Goal: Information Seeking & Learning: Learn about a topic

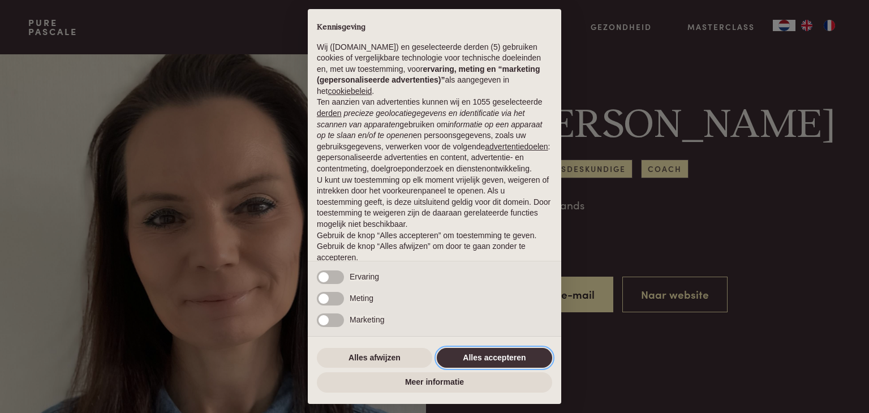
click at [510, 356] on button "Alles accepteren" at bounding box center [494, 358] width 115 height 20
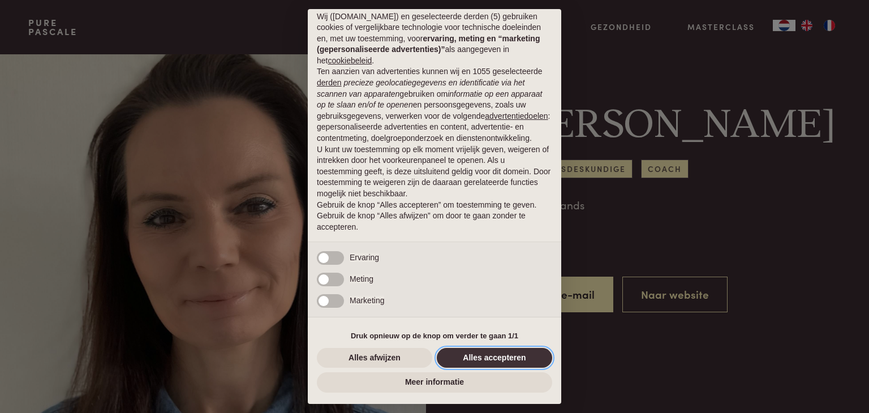
click at [519, 356] on button "Alles accepteren" at bounding box center [494, 358] width 115 height 20
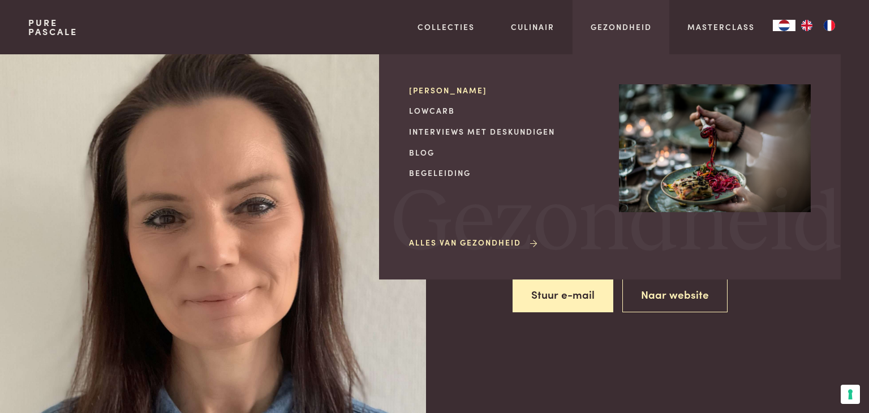
click at [447, 87] on link "[PERSON_NAME]" at bounding box center [505, 90] width 192 height 12
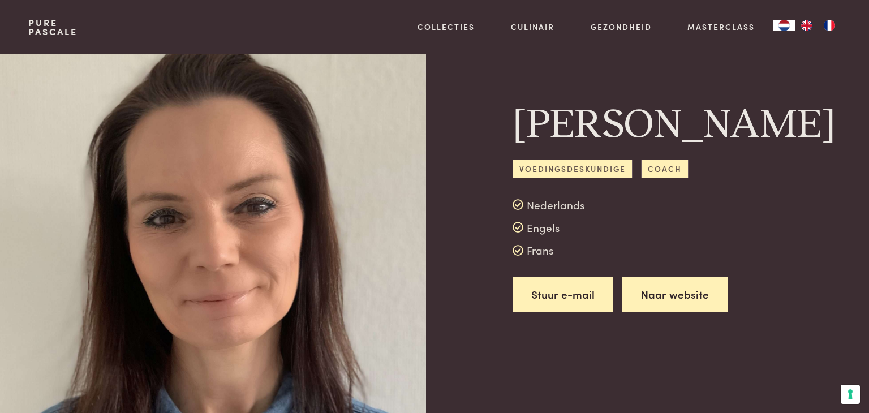
click at [670, 312] on link "Naar website" at bounding box center [674, 295] width 105 height 36
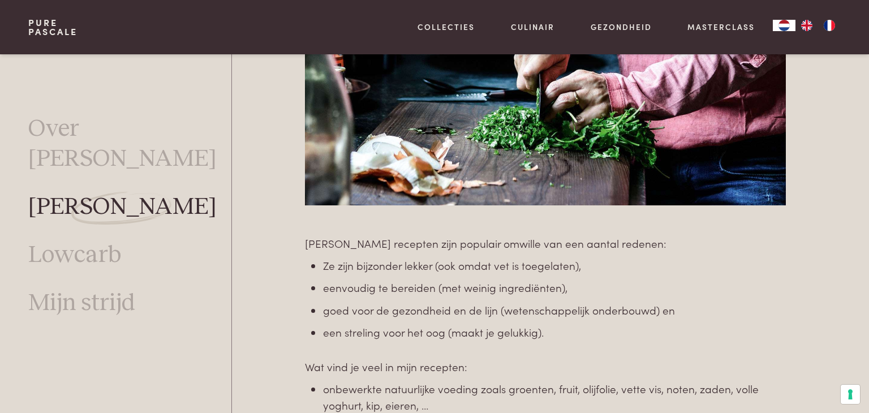
scroll to position [803, 0]
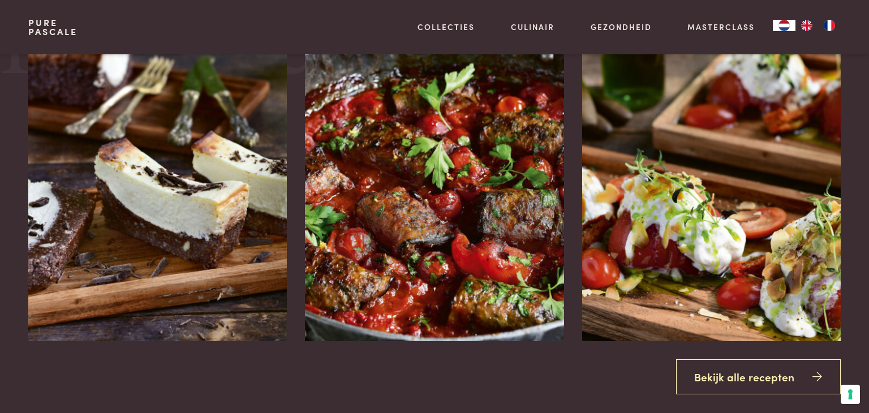
scroll to position [1308, 0]
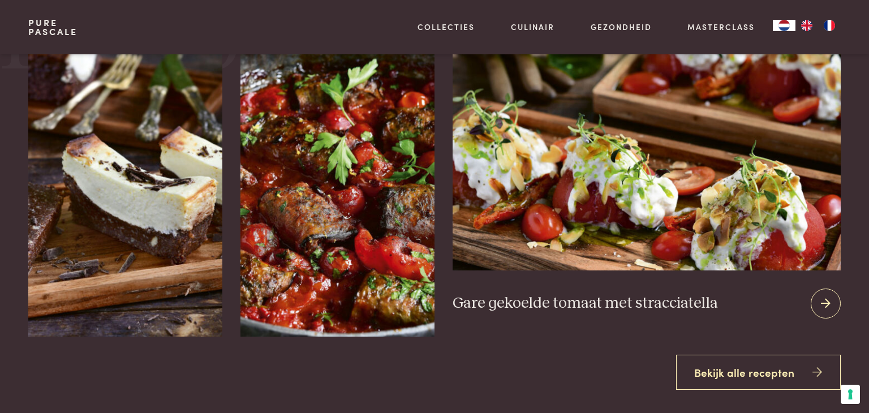
click at [837, 303] on div at bounding box center [826, 303] width 30 height 30
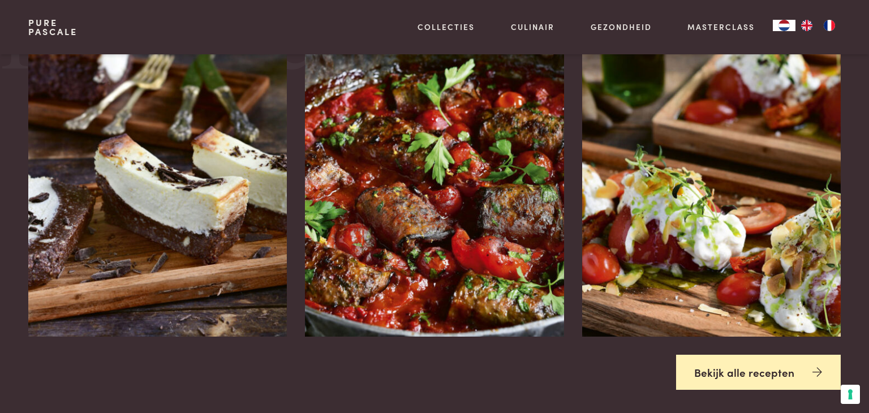
click at [723, 371] on link "Bekijk alle recepten" at bounding box center [758, 373] width 165 height 36
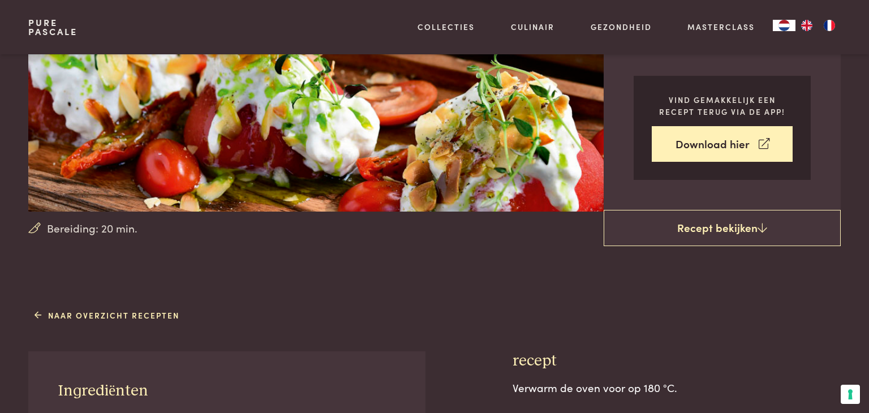
scroll to position [458, 0]
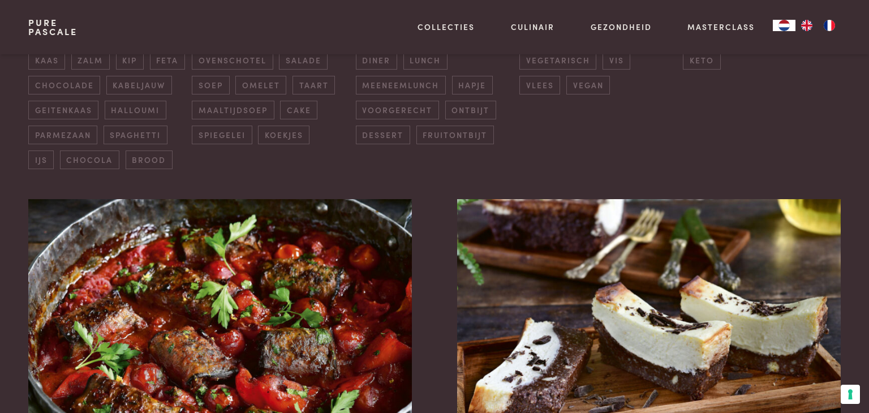
scroll to position [163, 0]
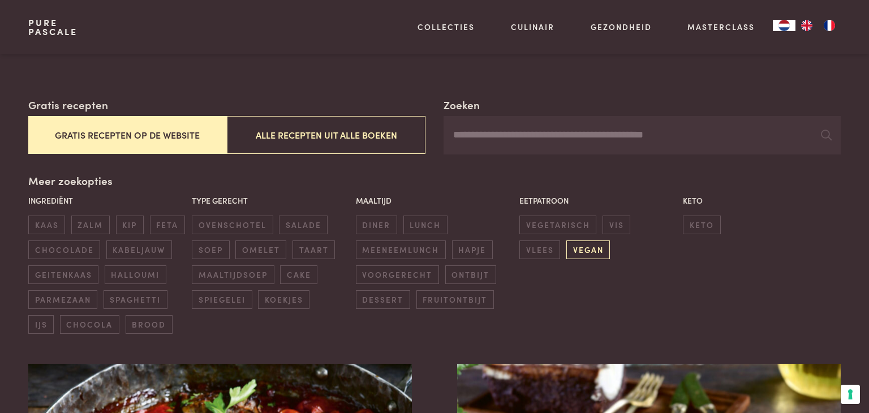
click at [566, 245] on span "vegan" at bounding box center [588, 249] width 44 height 19
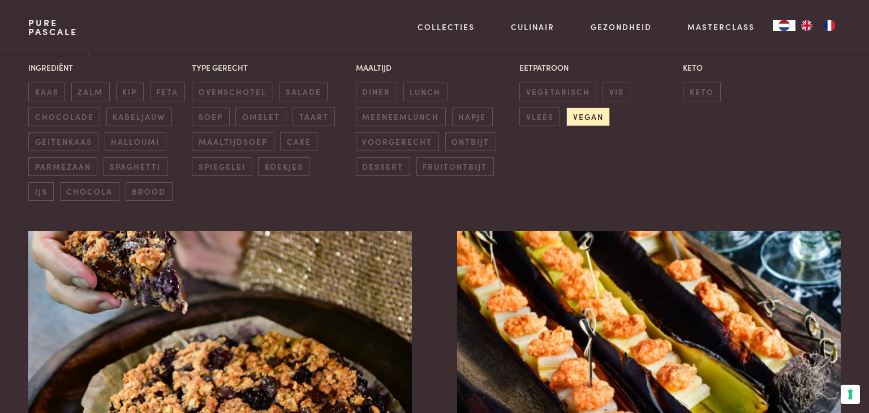
scroll to position [31, 0]
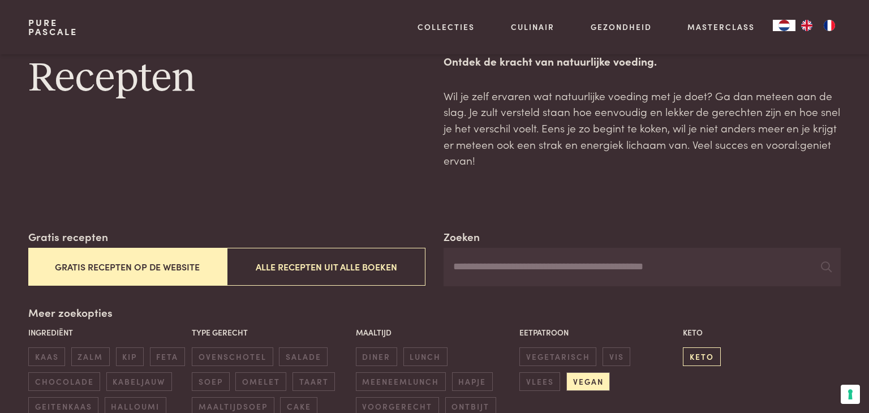
click at [700, 354] on span "keto" at bounding box center [701, 356] width 37 height 19
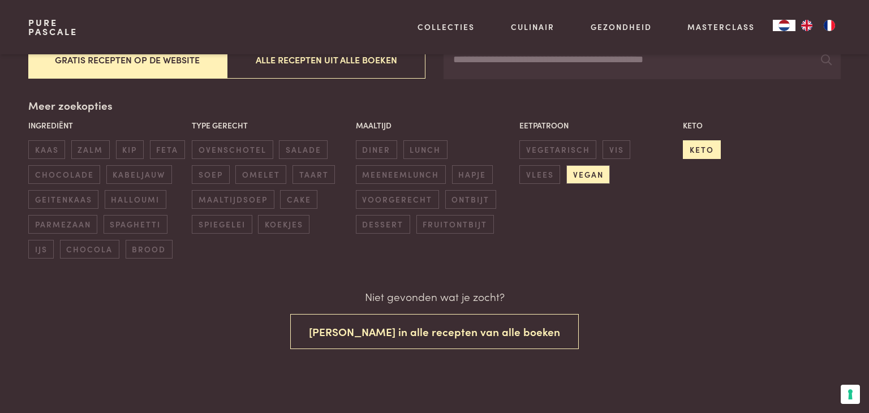
scroll to position [239, 0]
click at [566, 170] on span "vegan" at bounding box center [588, 174] width 44 height 19
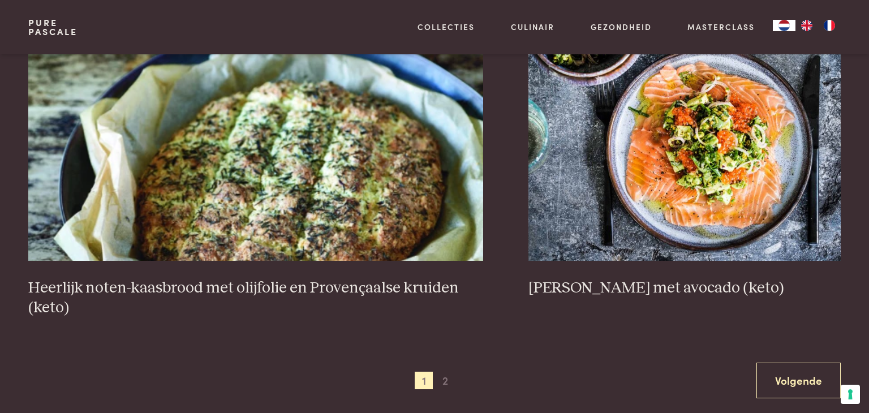
scroll to position [2329, 0]
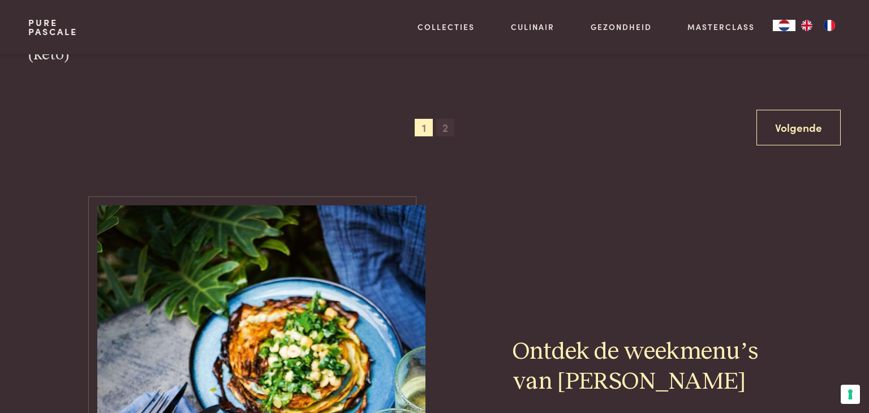
click at [446, 128] on span "2" at bounding box center [445, 128] width 18 height 18
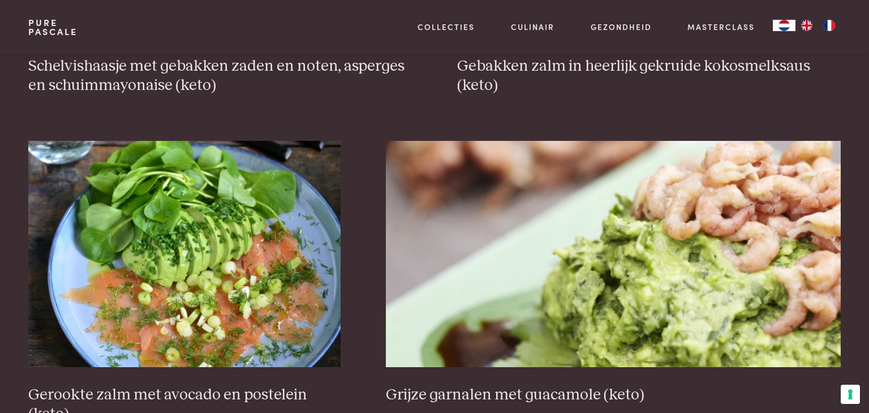
scroll to position [804, 0]
